Goal: Information Seeking & Learning: Learn about a topic

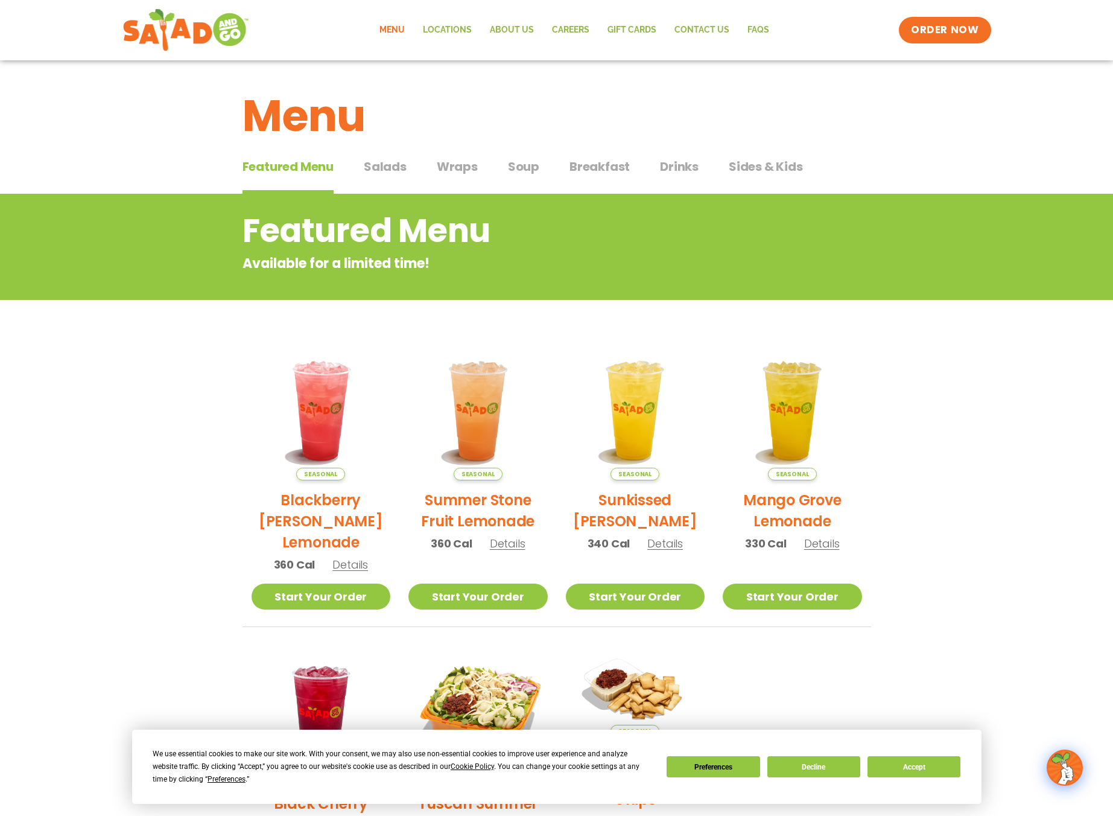
click at [400, 165] on span "Salads" at bounding box center [385, 166] width 43 height 18
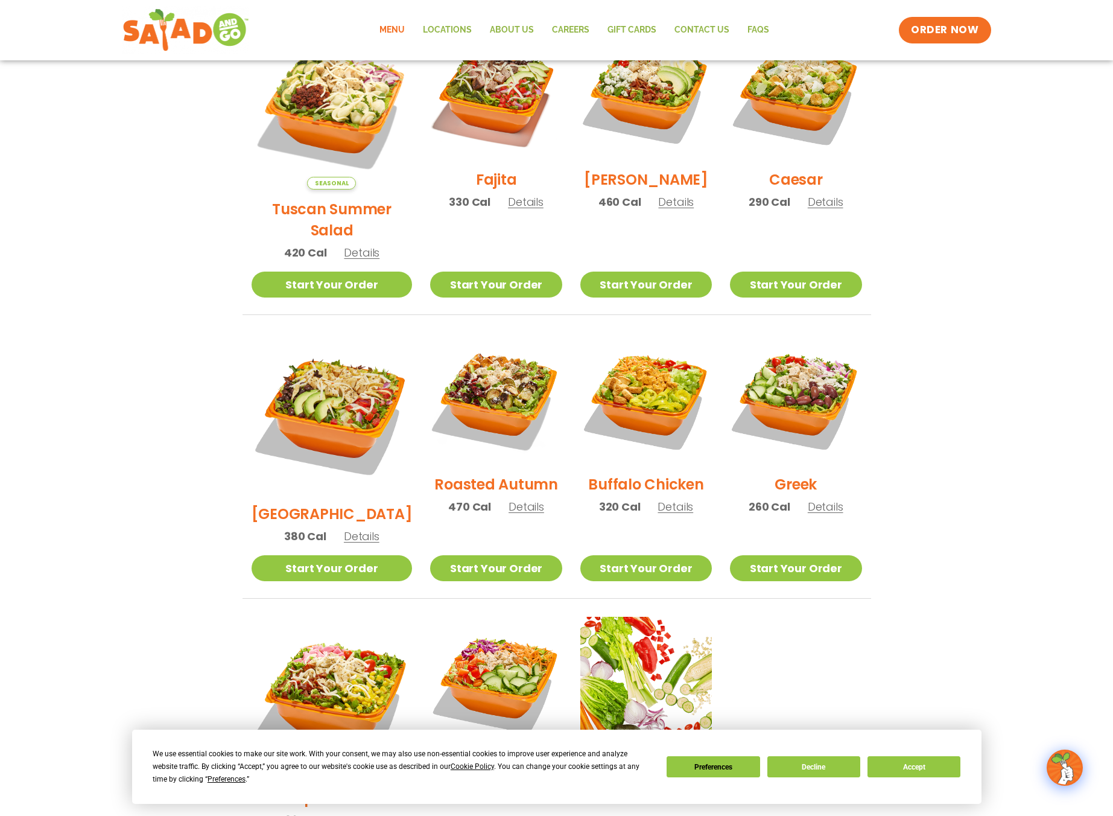
scroll to position [362, 0]
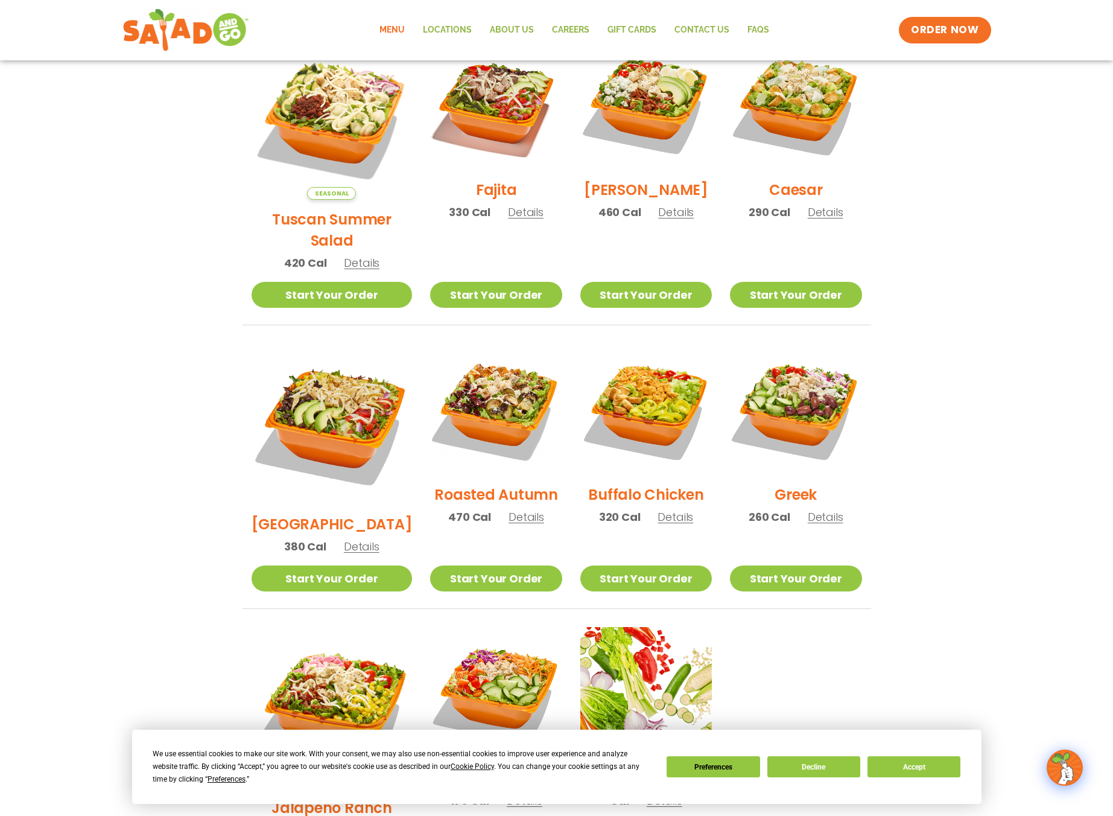
click at [509, 509] on span "Details" at bounding box center [527, 516] width 36 height 15
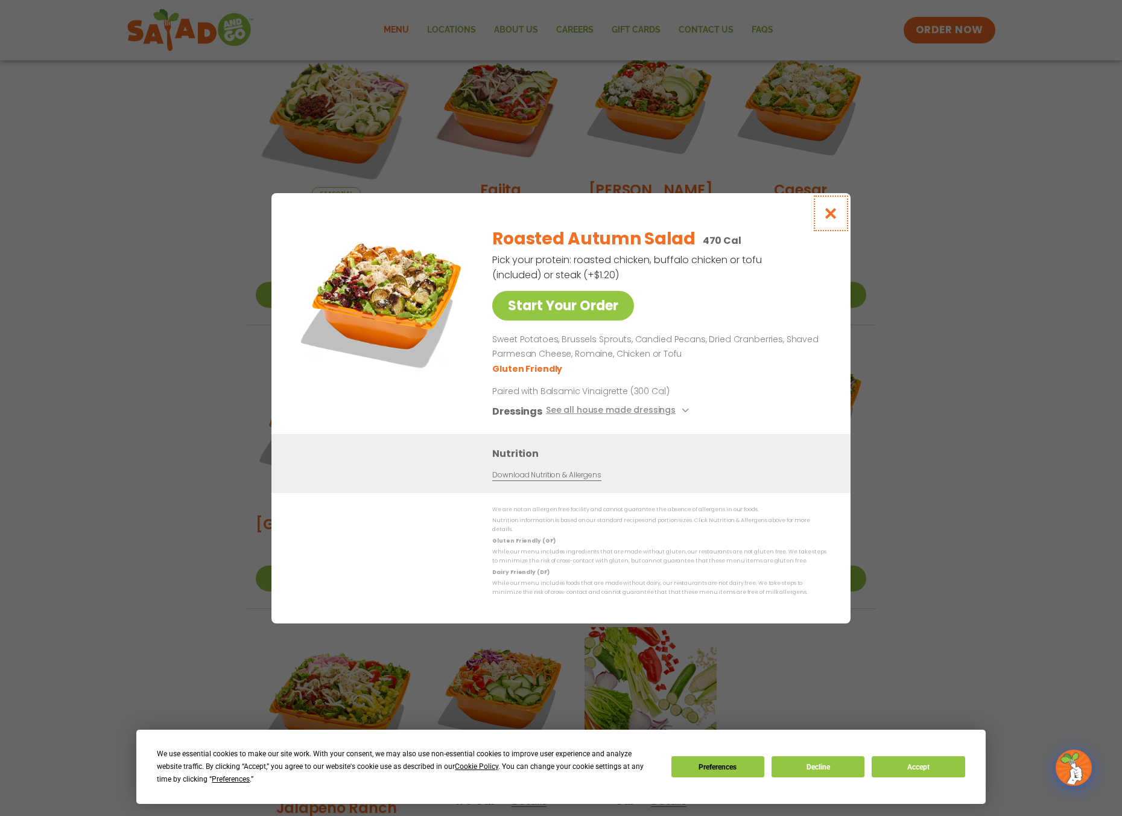
click at [835, 214] on icon "Close modal" at bounding box center [831, 213] width 15 height 13
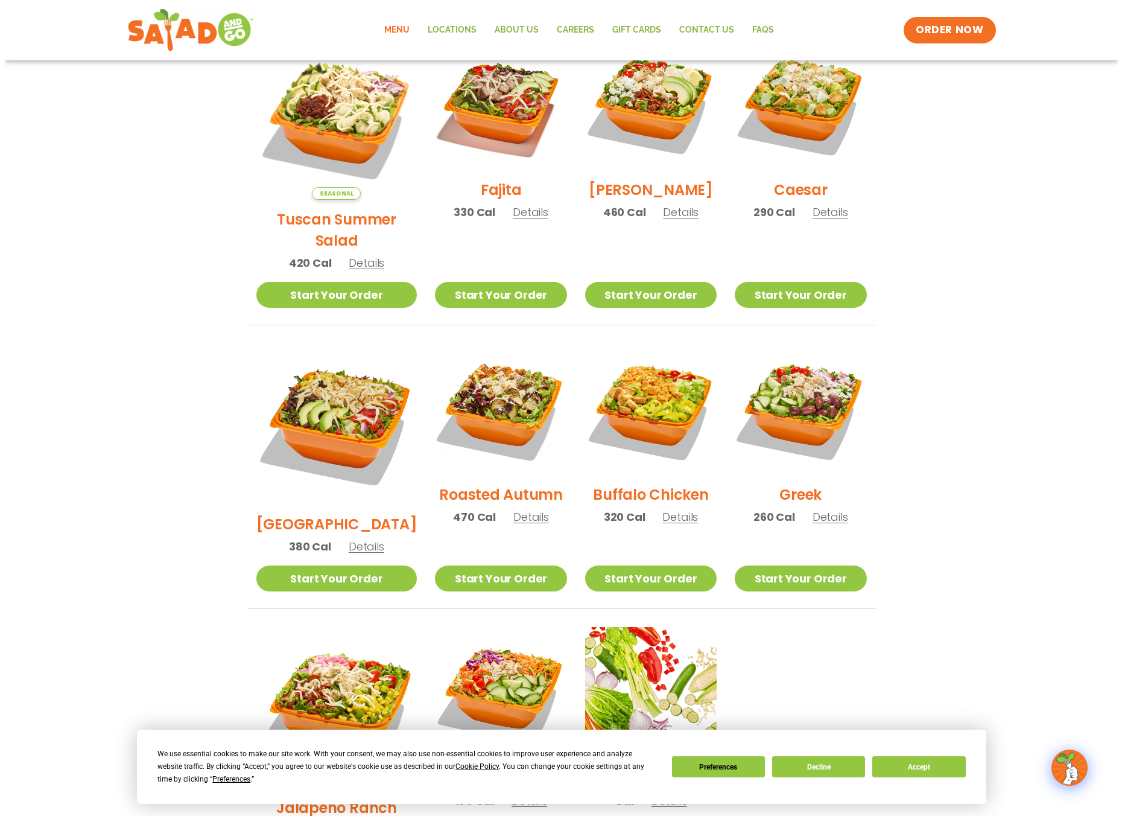
scroll to position [181, 0]
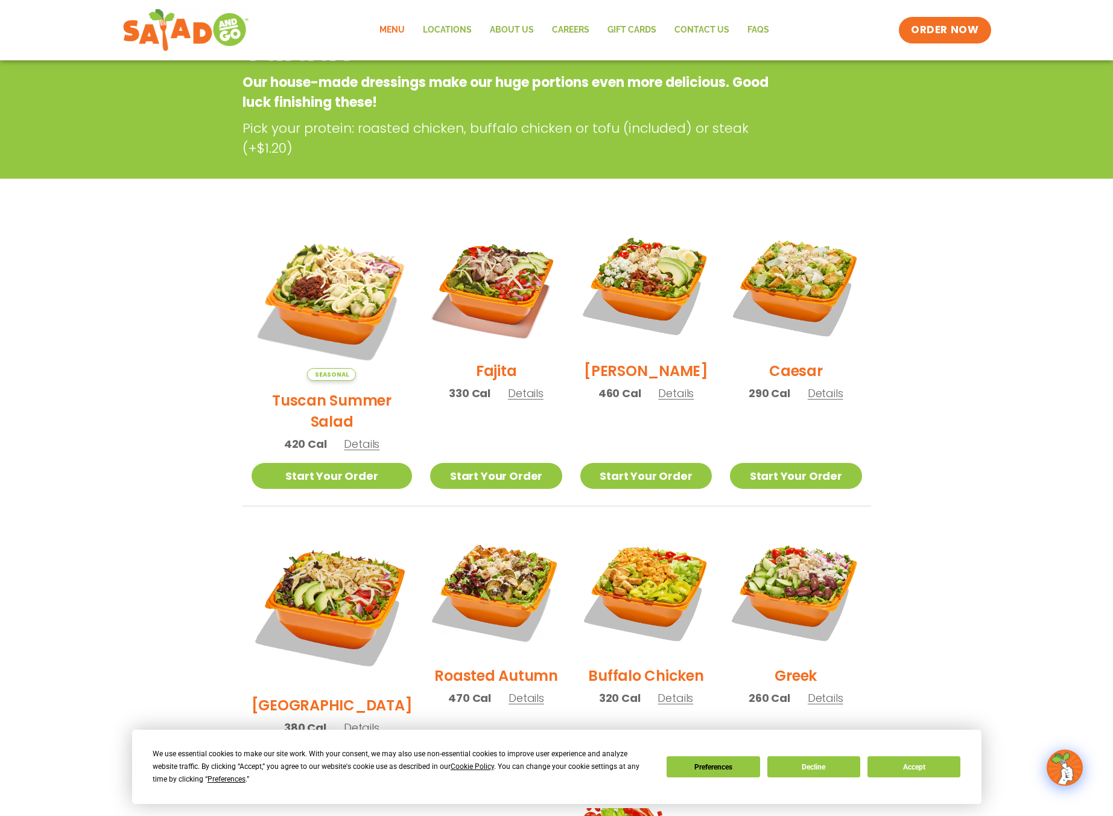
click at [669, 401] on span "Details" at bounding box center [676, 393] width 36 height 15
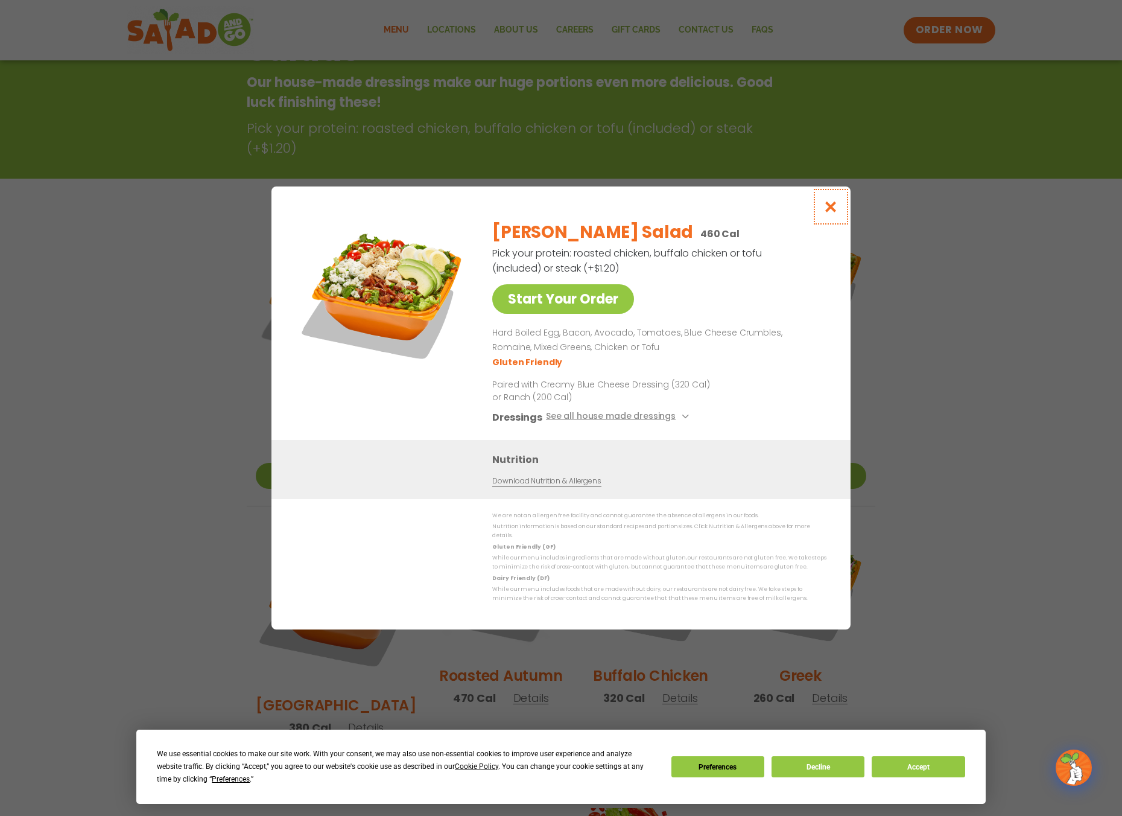
click at [837, 213] on icon "Close modal" at bounding box center [831, 206] width 15 height 13
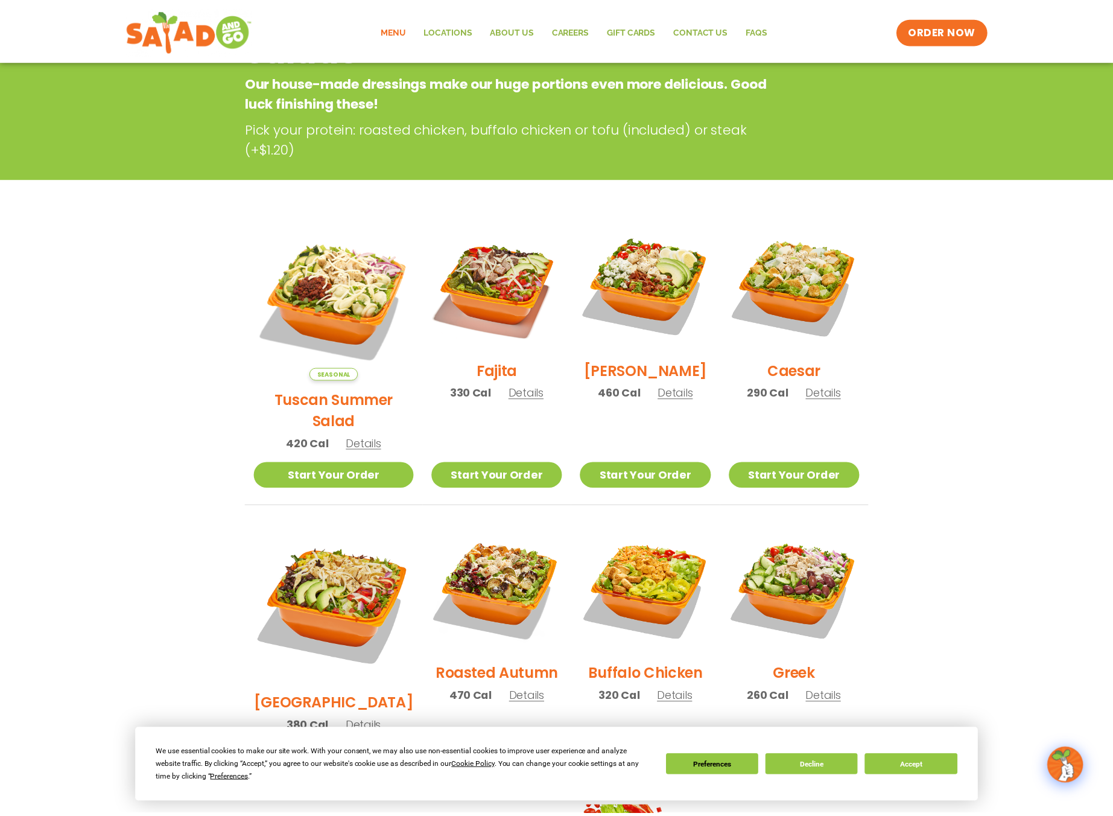
scroll to position [194, 0]
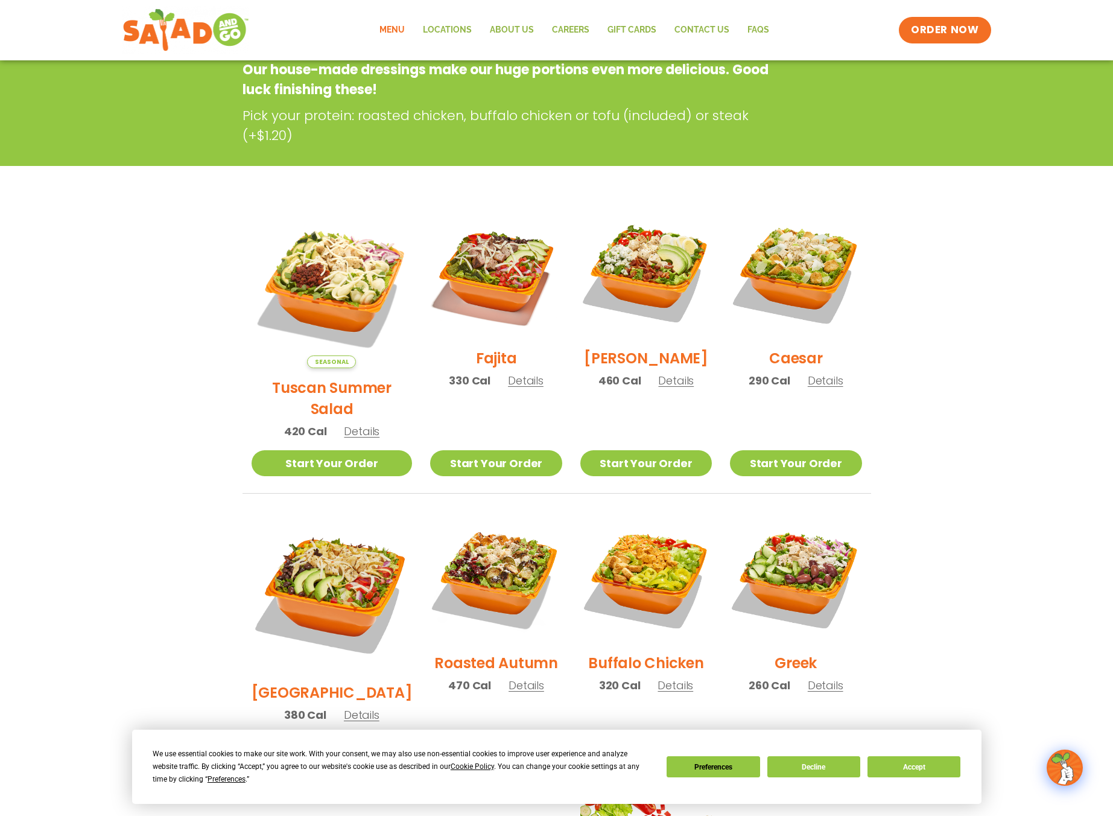
click at [825, 388] on span "Details" at bounding box center [826, 380] width 36 height 15
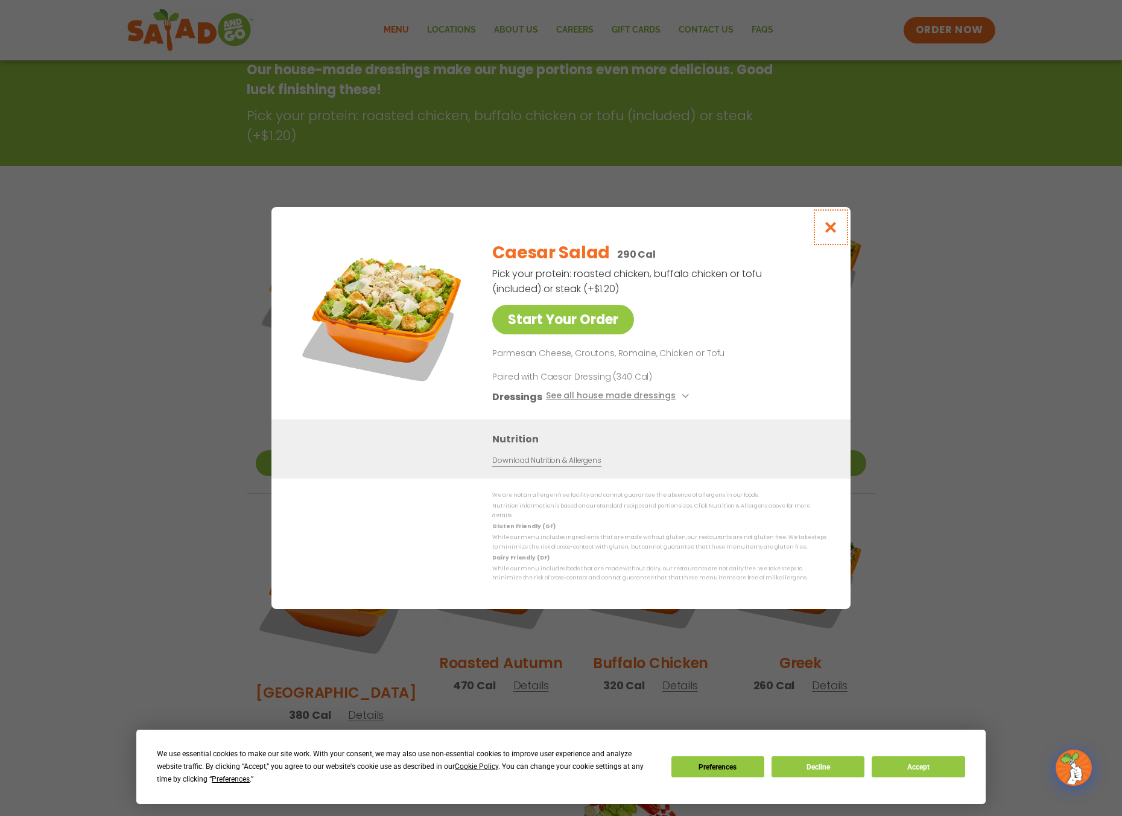
click at [835, 231] on icon "Close modal" at bounding box center [831, 227] width 15 height 13
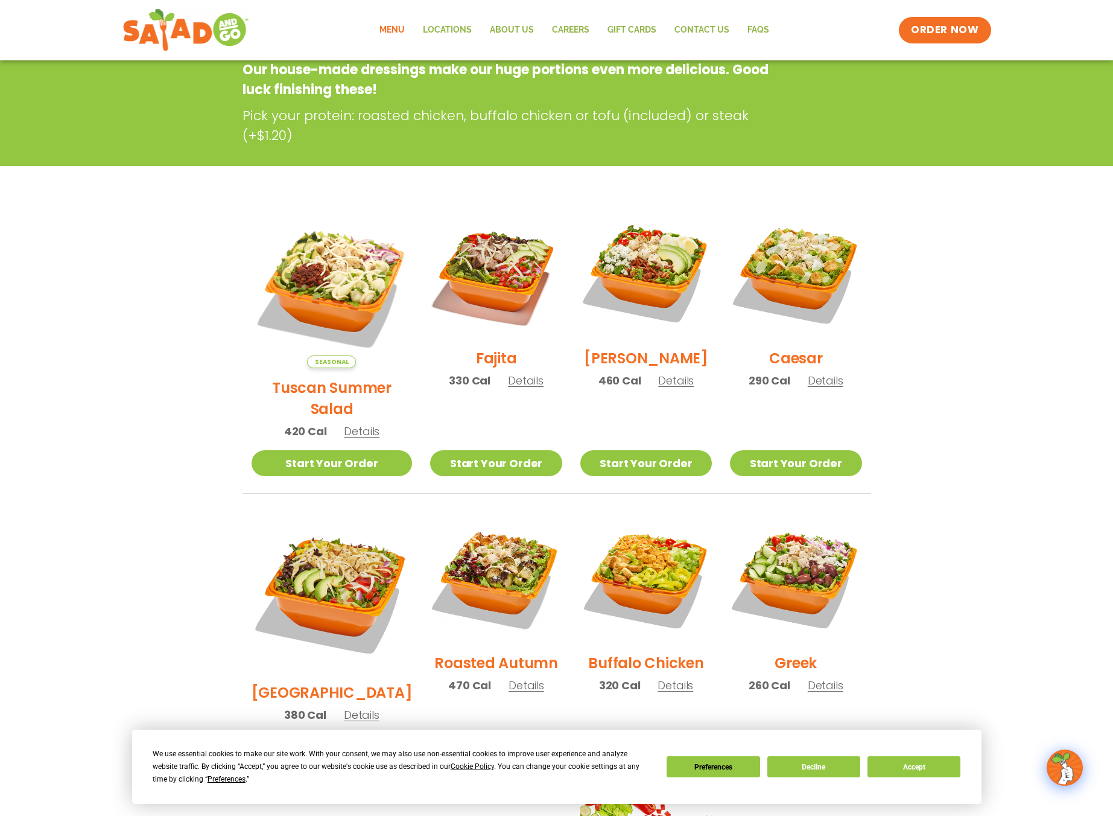
click at [514, 387] on span "Details" at bounding box center [526, 380] width 36 height 15
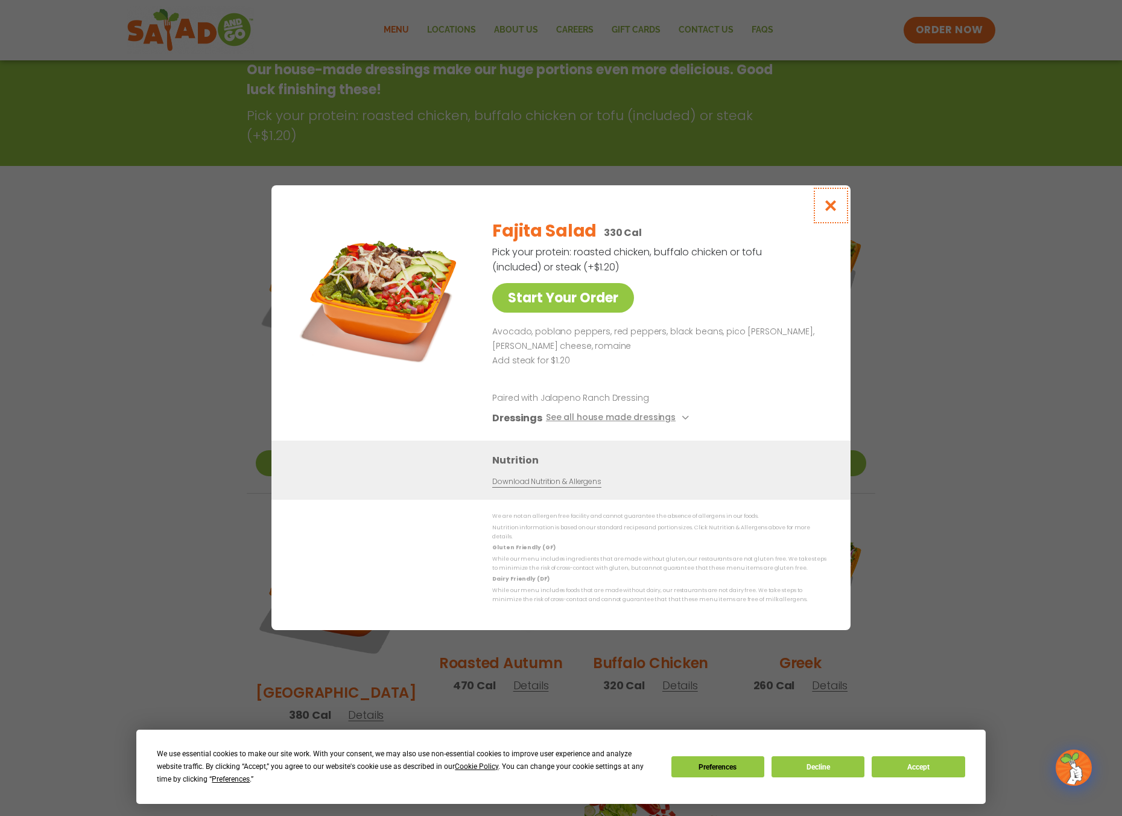
click at [830, 206] on icon "Close modal" at bounding box center [831, 205] width 15 height 13
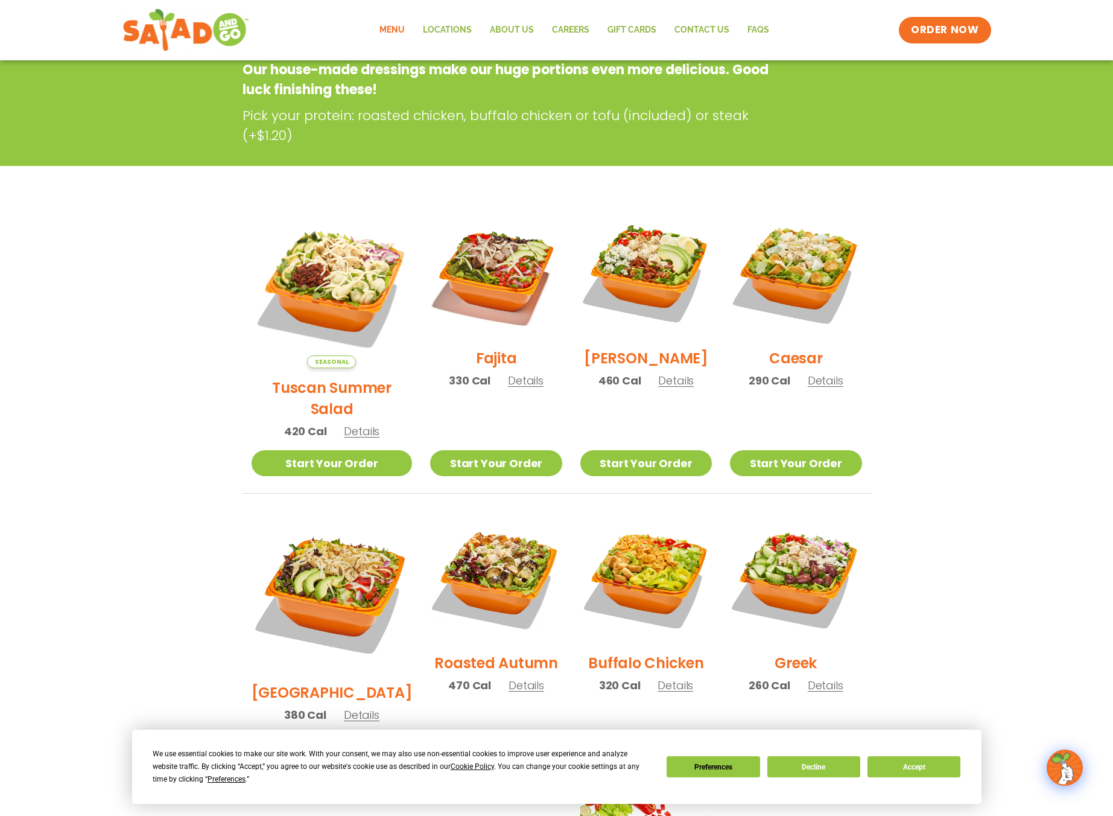
click at [354, 707] on span "Details" at bounding box center [362, 714] width 36 height 15
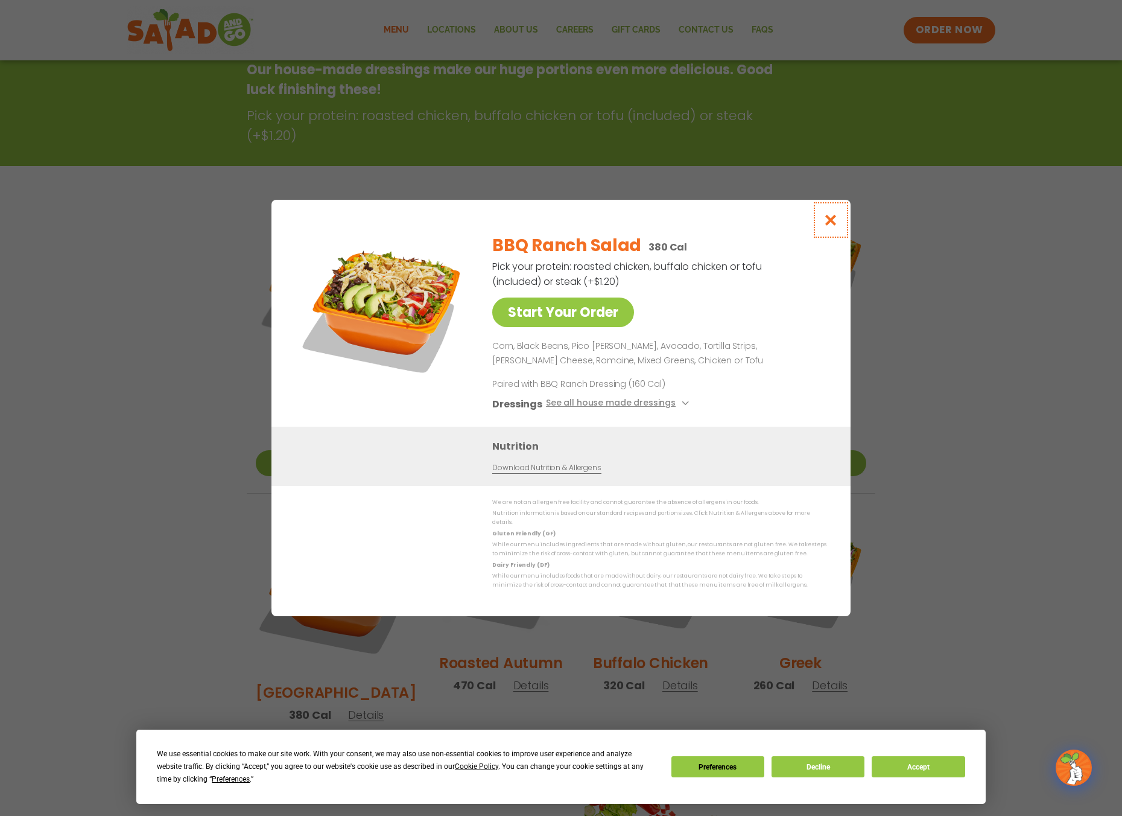
click at [835, 222] on icon "Close modal" at bounding box center [831, 220] width 15 height 13
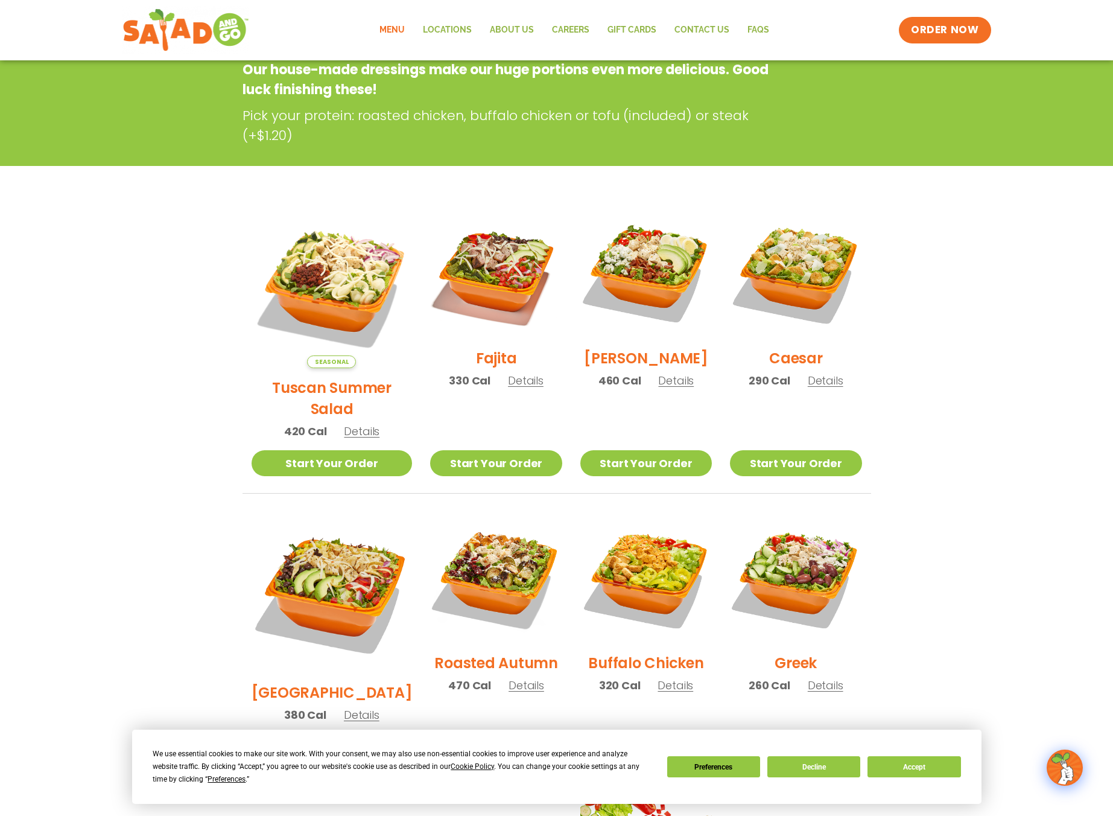
click at [1005, 318] on section "Salads Our house-made dressings make our huge portions even more delicious. Goo…" at bounding box center [556, 530] width 1113 height 1061
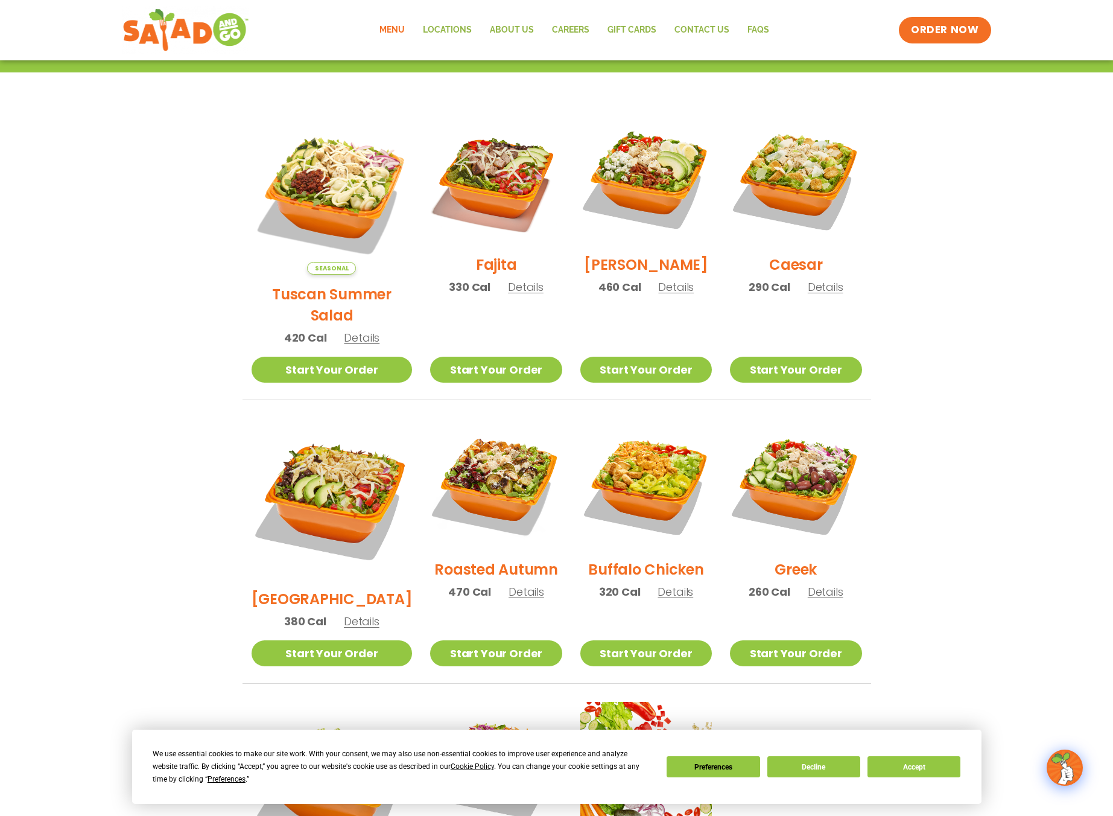
scroll to position [277, 0]
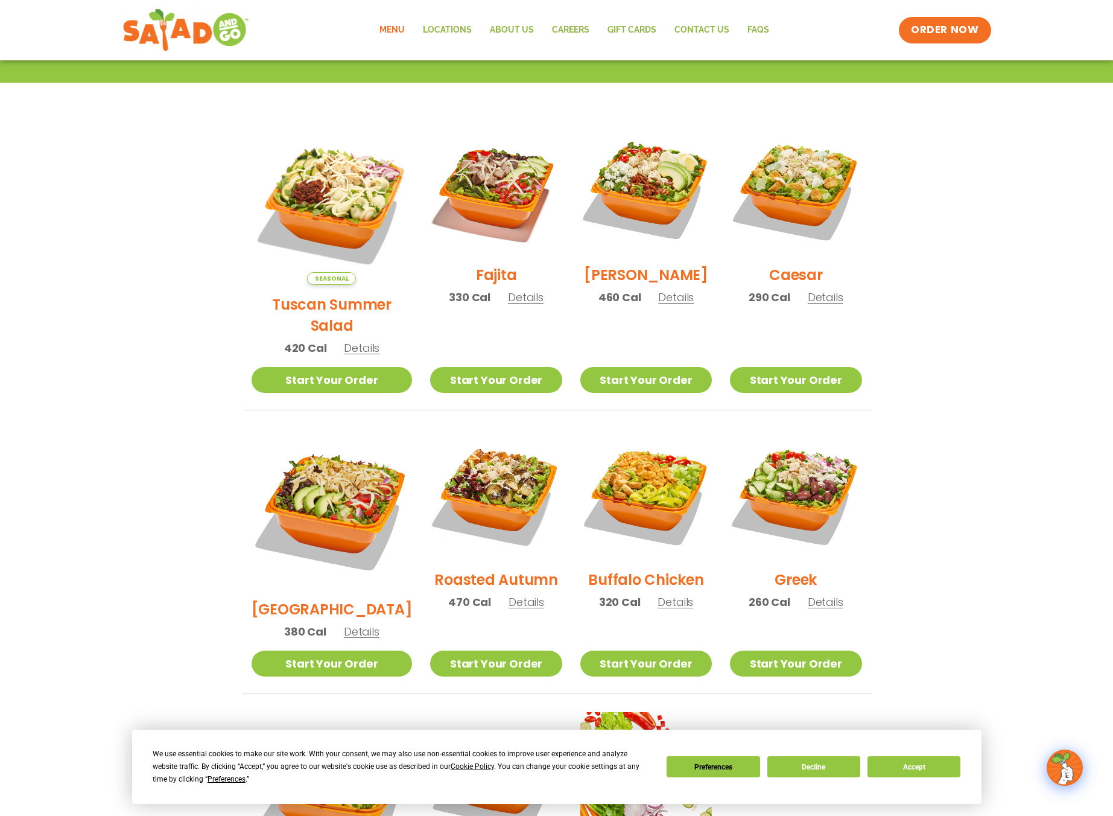
click at [972, 299] on section "Salads Our house-made dressings make our huge portions even more delicious. Goo…" at bounding box center [556, 447] width 1113 height 1061
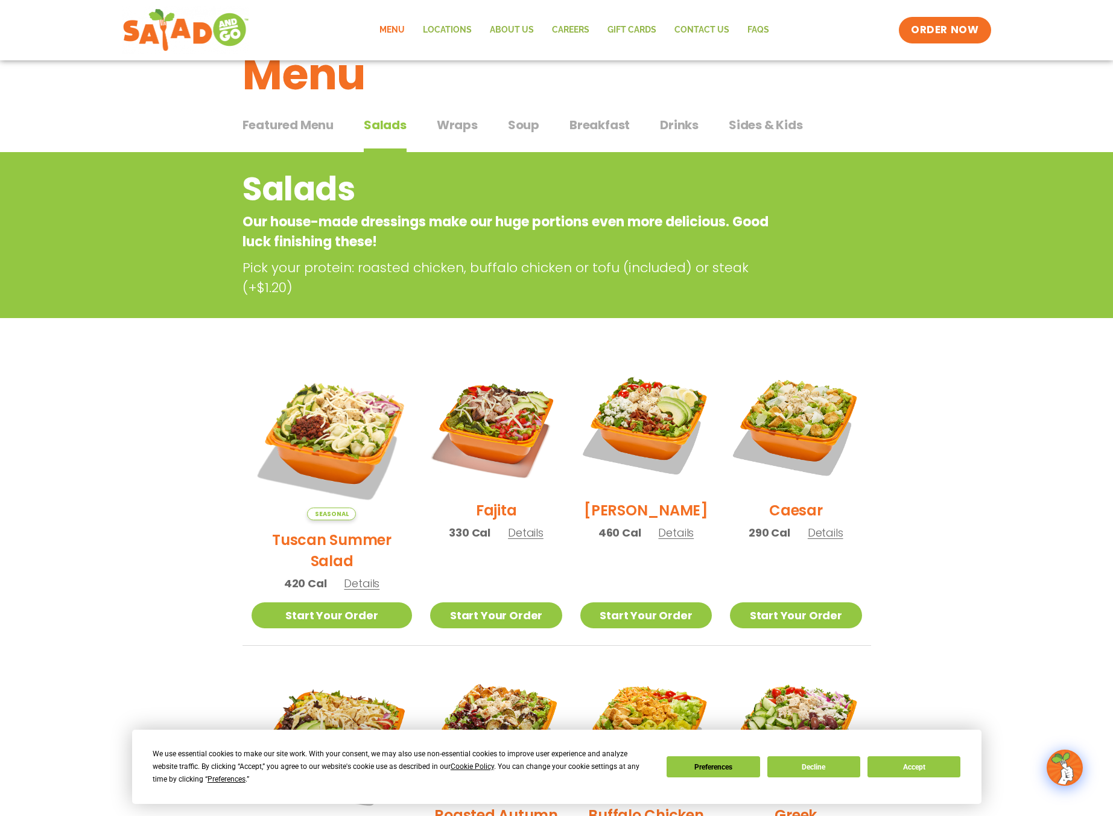
scroll to position [121, 0]
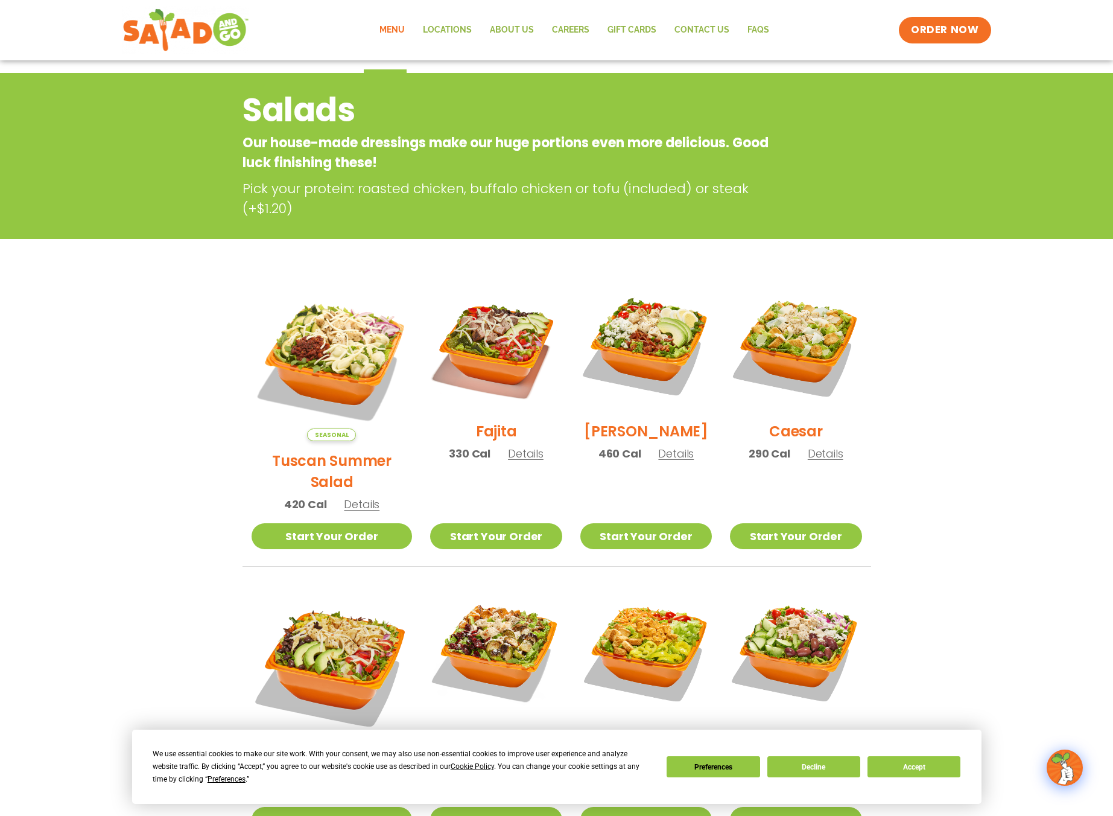
click at [353, 497] on span "Details" at bounding box center [362, 504] width 36 height 15
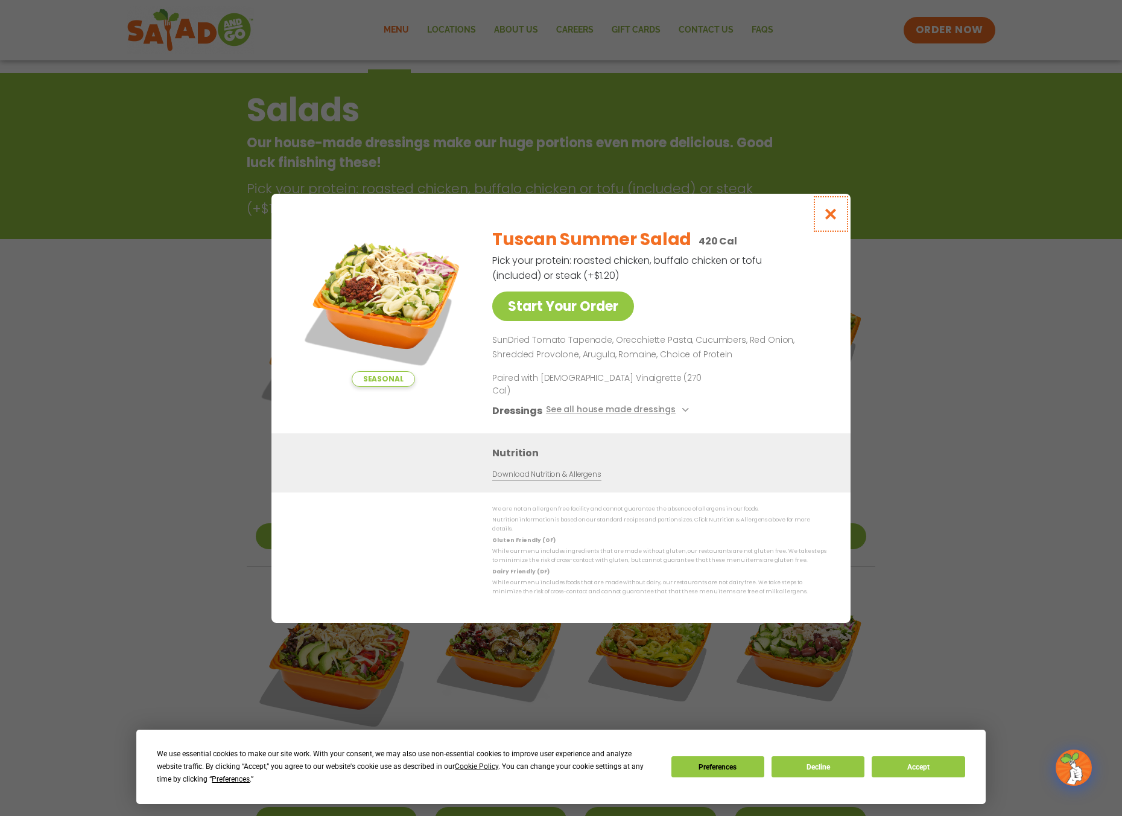
click at [835, 220] on icon "Close modal" at bounding box center [831, 214] width 15 height 13
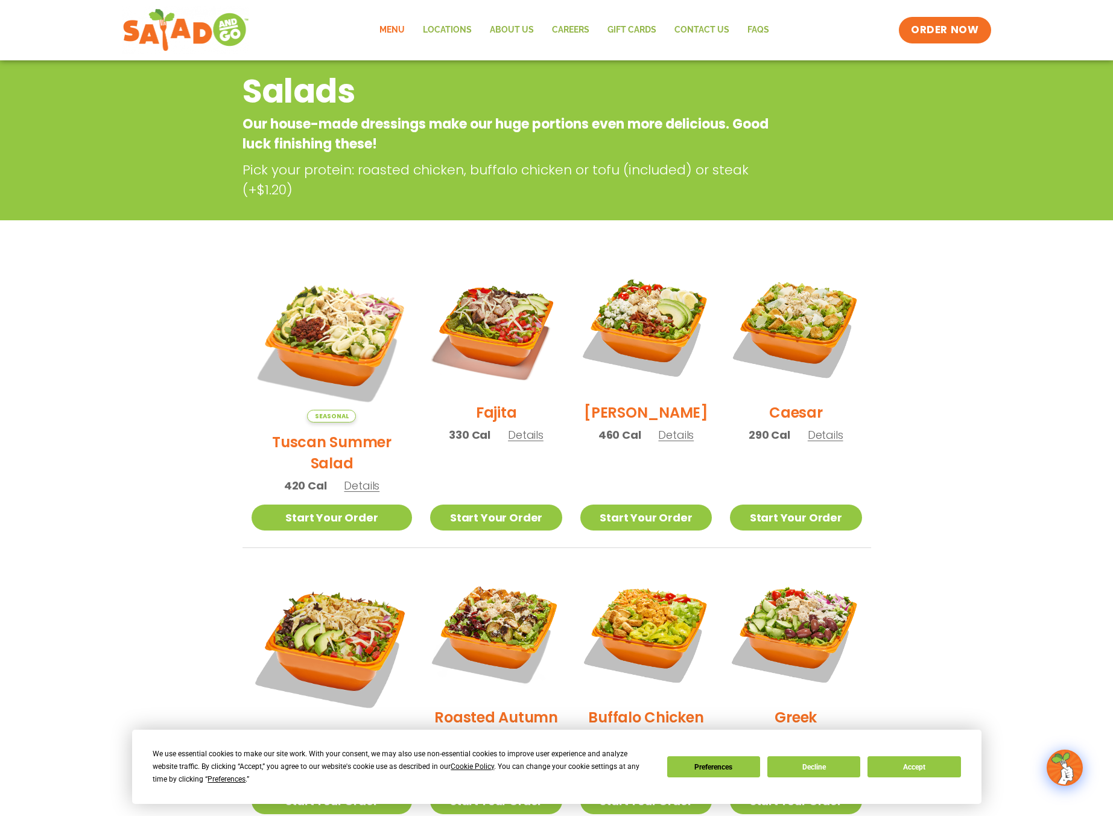
scroll to position [194, 0]
